Goal: Entertainment & Leisure: Browse casually

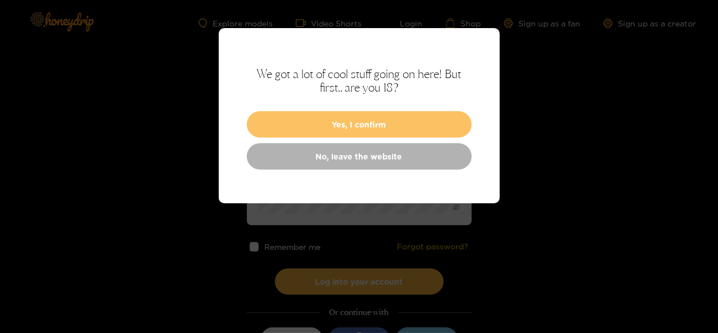
click at [397, 123] on button "Yes, I confirm" at bounding box center [359, 124] width 225 height 26
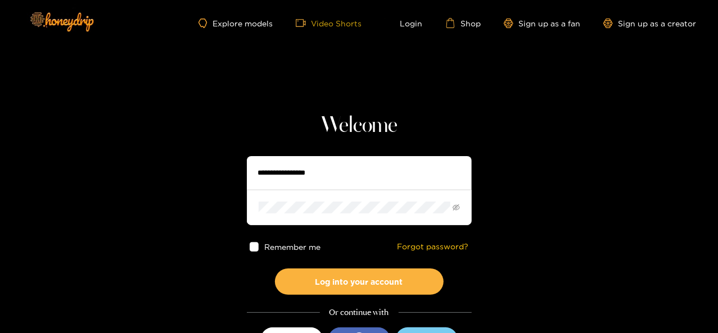
click at [338, 20] on link "Video Shorts" at bounding box center [329, 23] width 66 height 10
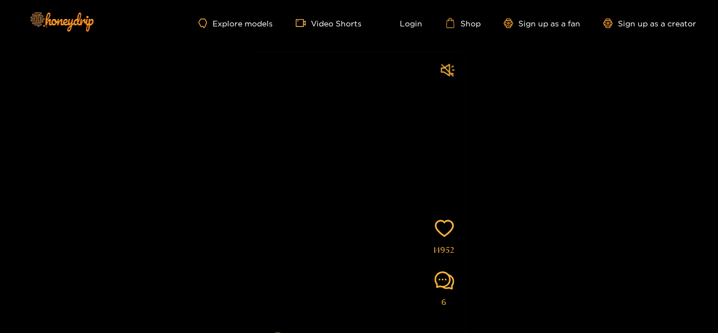
scroll to position [29, 0]
click at [393, 221] on video at bounding box center [359, 184] width 214 height 322
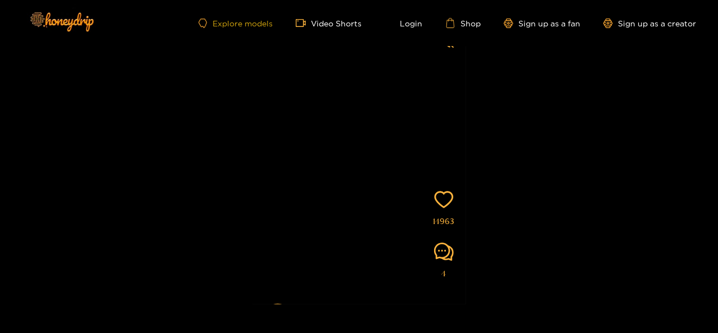
click at [256, 22] on link "Explore models" at bounding box center [236, 24] width 74 height 10
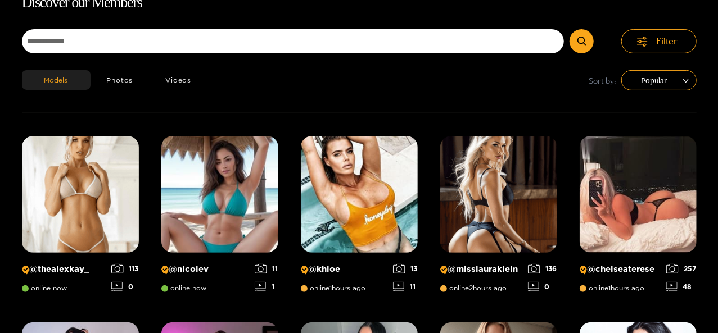
scroll to position [72, 0]
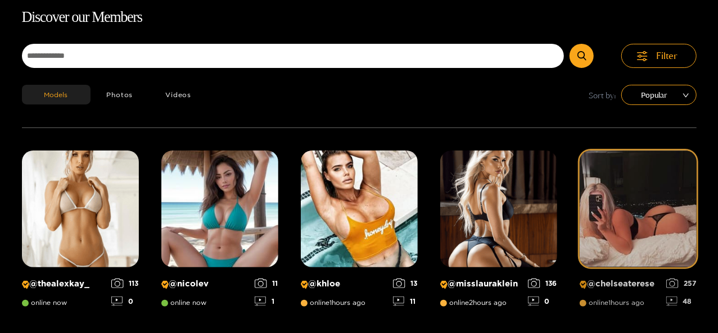
click at [666, 227] on img at bounding box center [638, 209] width 117 height 117
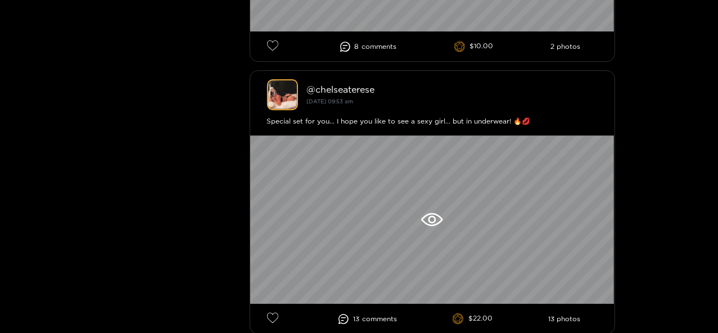
scroll to position [1639, 0]
